Goal: Transaction & Acquisition: Purchase product/service

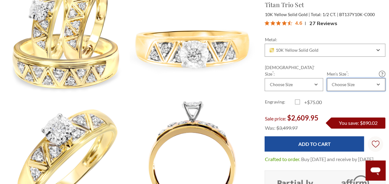
click at [377, 86] on icon "Combobox" at bounding box center [378, 85] width 3 height 4
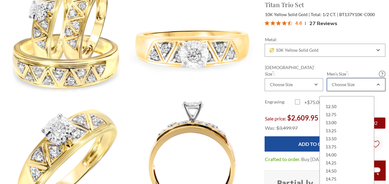
scroll to position [217, 0]
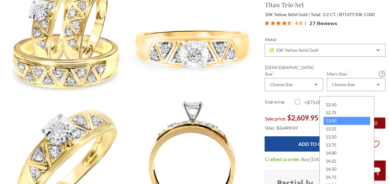
click at [350, 119] on div "13.00" at bounding box center [346, 121] width 47 height 8
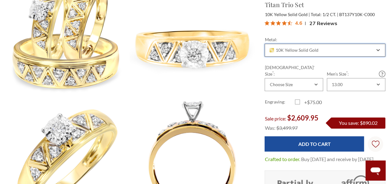
click at [376, 52] on icon "Combobox" at bounding box center [377, 50] width 3 height 4
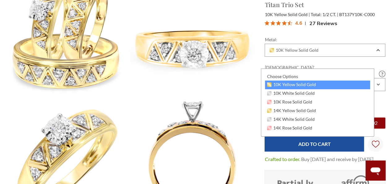
click at [352, 83] on div "10K Yellow Solid Gold" at bounding box center [317, 84] width 105 height 9
click at [343, 86] on div "10K Yellow Solid Gold" at bounding box center [317, 84] width 105 height 9
click at [340, 84] on div "10K Yellow Solid Gold" at bounding box center [317, 84] width 105 height 9
drag, startPoint x: 328, startPoint y: 84, endPoint x: 384, endPoint y: 91, distance: 56.8
click at [331, 84] on div "10K Yellow Solid Gold" at bounding box center [317, 84] width 105 height 9
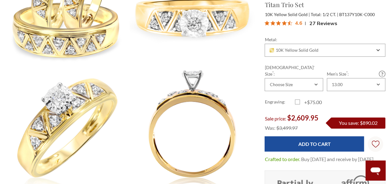
scroll to position [154, 0]
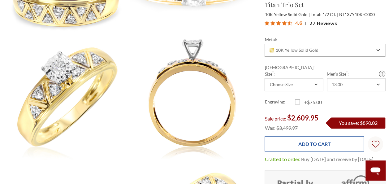
click at [319, 151] on input "Add to Cart" at bounding box center [314, 143] width 99 height 15
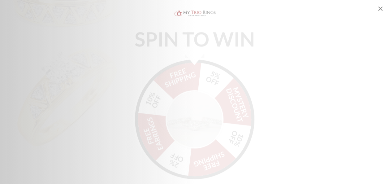
click at [191, 106] on img "Alia popup" at bounding box center [195, 114] width 58 height 58
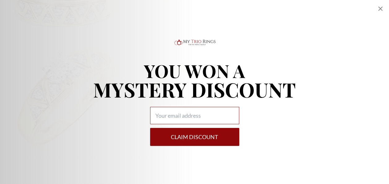
click at [218, 115] on input "Alia popup" at bounding box center [194, 115] width 89 height 17
click at [177, 114] on input "chavezji9mmy467@aol.com" at bounding box center [194, 115] width 89 height 17
type input "chavezjimmy467@aol.com"
click at [190, 134] on button "Claim DISCOUNT" at bounding box center [194, 137] width 89 height 18
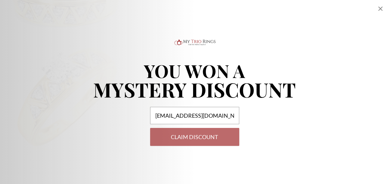
select select "US"
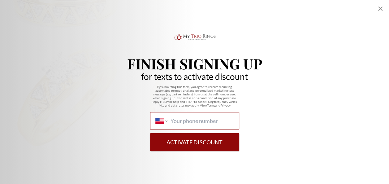
click at [197, 119] on input "International Afghanistan Åland Islands Albania Algeria American Samoa Andorra …" at bounding box center [201, 120] width 63 height 7
type input "(575) 613-0924"
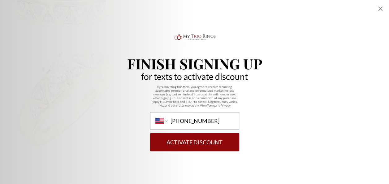
click at [198, 139] on button "Activate Discount" at bounding box center [194, 142] width 89 height 18
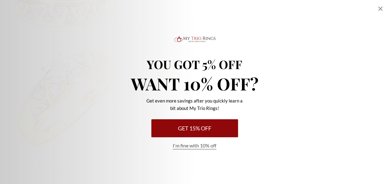
click at [199, 127] on button "Get 15% Off" at bounding box center [194, 128] width 87 height 18
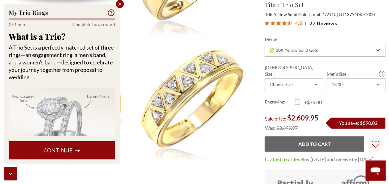
scroll to position [402, 0]
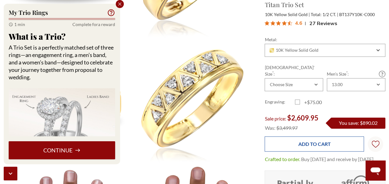
click at [319, 151] on input "Add to Cart" at bounding box center [314, 143] width 99 height 15
click at [303, 151] on input "Add to Cart" at bounding box center [314, 143] width 99 height 15
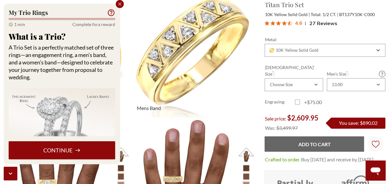
scroll to position [464, 0]
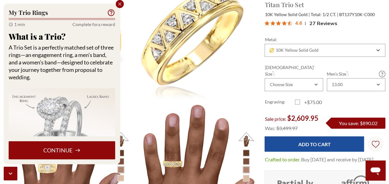
click at [63, 143] on button "Continue" at bounding box center [62, 150] width 106 height 18
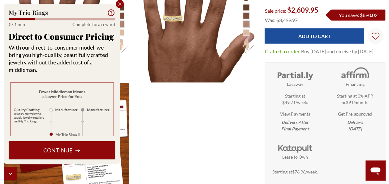
scroll to position [650, 0]
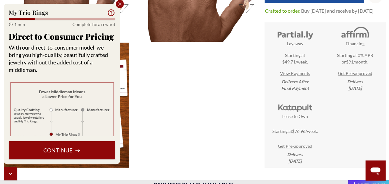
click at [280, 76] on link "View Payments" at bounding box center [295, 73] width 30 height 6
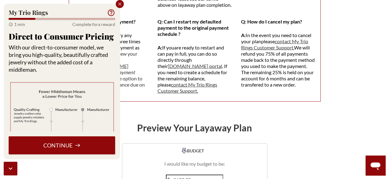
scroll to position [743, 0]
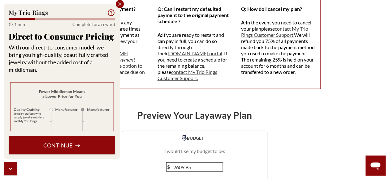
click at [55, 142] on button "Continue" at bounding box center [62, 145] width 106 height 18
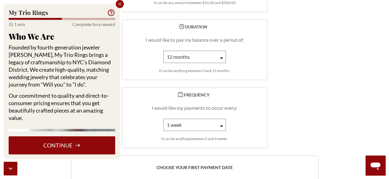
scroll to position [1021, 0]
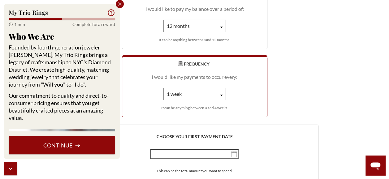
click at [220, 100] on select "1 week 2 weeks 3 weeks 4 weeks" at bounding box center [194, 94] width 63 height 12
select select "4"
click at [163, 100] on select "1 week 2 weeks 3 weeks 4 weeks" at bounding box center [194, 94] width 63 height 12
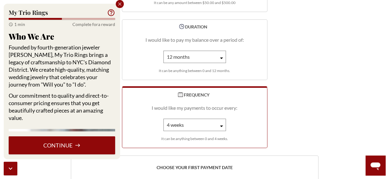
scroll to position [959, 0]
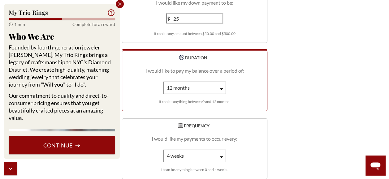
click at [221, 94] on select "1 month 2 months 3 months 4 months 5 months 6 months 7 months 8 months 9 months…" at bounding box center [194, 88] width 63 height 12
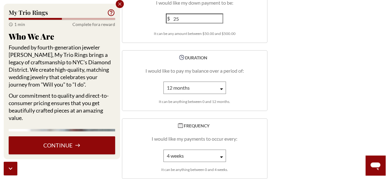
click at [291, 96] on div "BUDGET I would like my budget to be: $ 2609.95 This can be the total amount you…" at bounding box center [195, 49] width 248 height 272
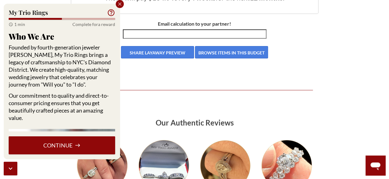
scroll to position [1238, 0]
